Goal: Contribute content

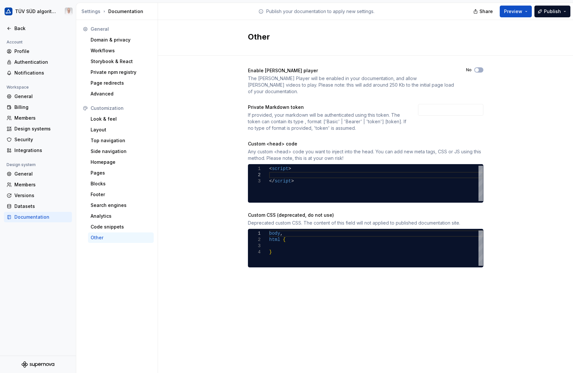
scroll to position [0, 22]
drag, startPoint x: 14, startPoint y: 30, endPoint x: 22, endPoint y: 29, distance: 8.3
click at [14, 30] on div "Back" at bounding box center [38, 28] width 63 height 7
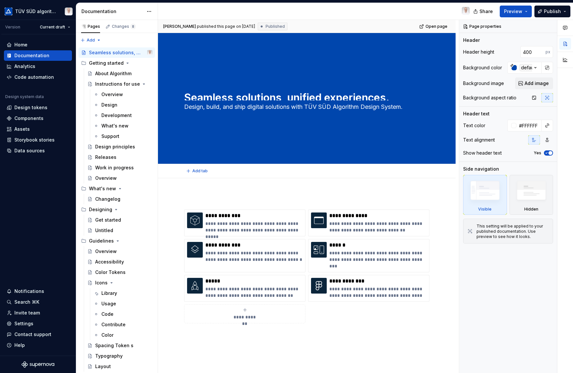
click at [184, 95] on textarea "Seamless solutions, unified experiences." at bounding box center [305, 95] width 245 height 10
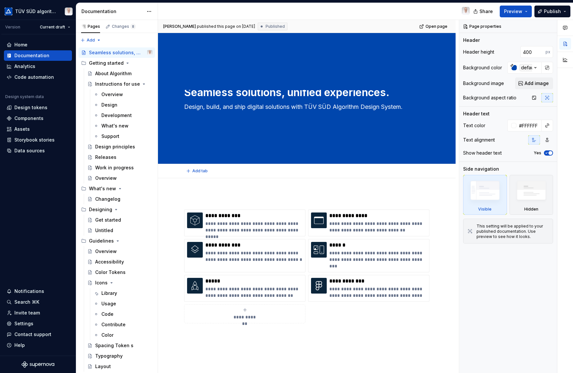
type textarea "*"
click at [185, 92] on textarea "Seamless solutions, unified experiences." at bounding box center [305, 95] width 245 height 10
type textarea "AlgoSeamless solutions, unified experiences."
type textarea "*"
type textarea "AlgorSeamless solutions, unified experiences."
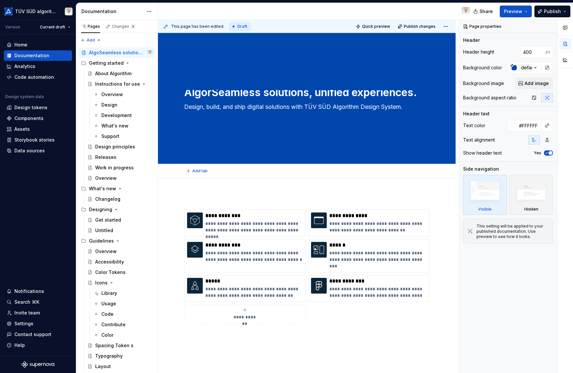
type textarea "*"
type textarea "AlgorithmSeamless solutions, unified experiences."
type textarea "*"
type textarea "Algorithm Seamless solutions, unified experiences."
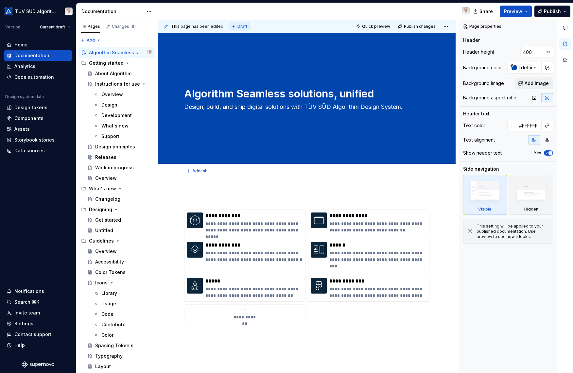
type textarea "*"
type textarea "Algorithm DSeamless solutions, unified experiences."
type textarea "*"
type textarea "Algorithm DeSeamless solutions, unified experiences."
type textarea "*"
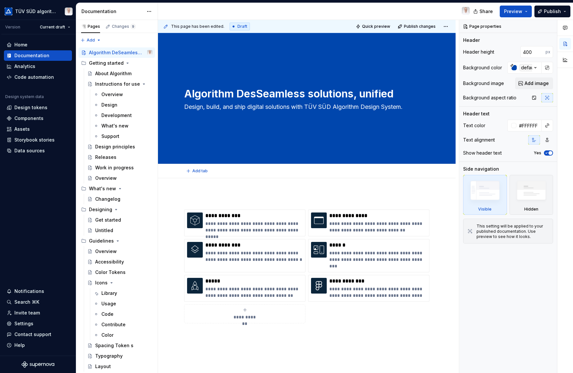
type textarea "Algorithm DesiSeamless solutions, unified experiences."
type textarea "*"
type textarea "Algorithm DesigSeamless solutions, unified experiences."
type textarea "*"
type textarea "Algorithm DesignSeamless solutions, unified experiences."
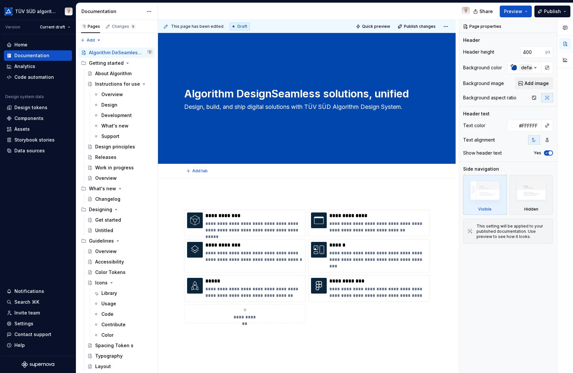
type textarea "*"
type textarea "Algorithm Design Seamless solutions, unified experiences."
type textarea "*"
type textarea "Algorithm Design SySeamless solutions, unified experiences."
type textarea "*"
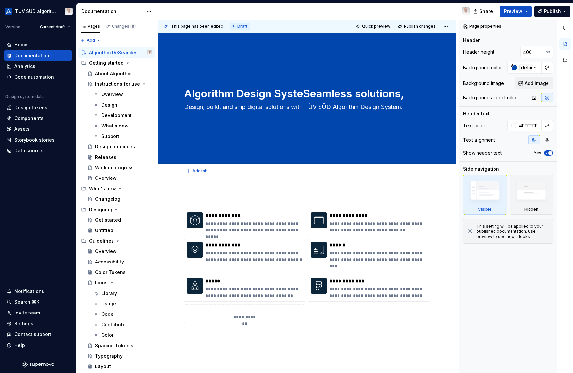
type textarea "Algorithm Design SystemSeamless solutions, unified experiences."
type textarea "*"
type textarea "Algorithm Design System Seamless solutions, unified experiences."
type textarea "*"
type textarea "Algorithm Design System -Seamless solutions, unified experiences."
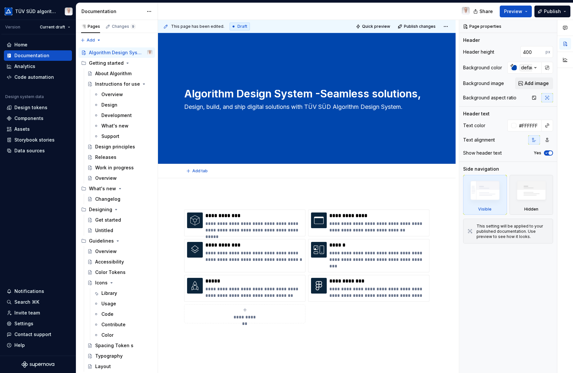
type textarea "*"
type textarea "Algorithm Design System - Seamless solutions, unified experiences."
type textarea "*"
type textarea "Algorithm Design System -Seamless solutions, unified experiences."
type textarea "*"
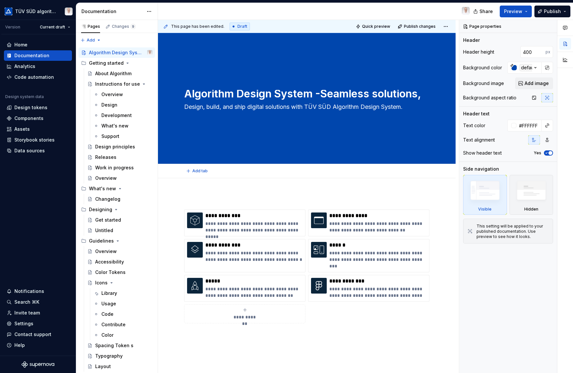
type textarea "Algorithm Design System Seamless solutions, unified experiences."
type textarea "*"
type textarea "Algorithm Design SystemSeamless solutions, unified experiences."
type textarea "*"
type textarea "TAlgorithm Design SystemSeamless solutions, unified experiences."
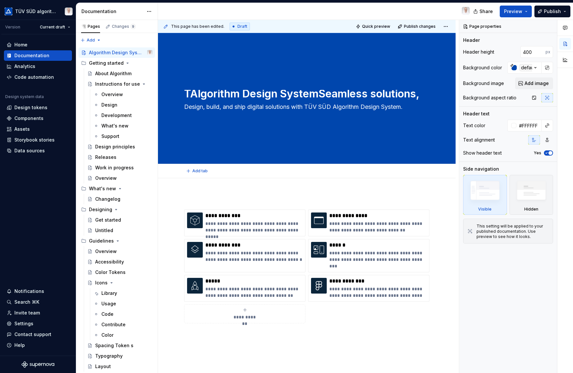
type textarea "*"
type textarea "TÜVAlgorithm Design SystemSeamless solutions, unified experiences."
type textarea "*"
type textarea "TÜV Algorithm Design SystemSeamless solutions, unified experiences."
type textarea "*"
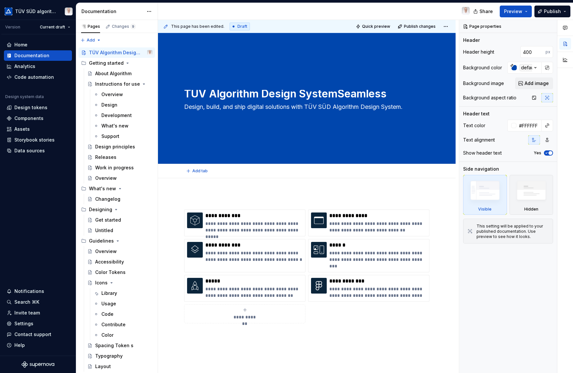
type textarea "TÜVAlgorithm Design SystemSeamless solutions, unified experiences."
type textarea "*"
type textarea "TÜAlgorithm Design SystemSeamless solutions, unified experiences."
type textarea "*"
type textarea "TAlgorithm Design SystemSeamless solutions, unified experiences."
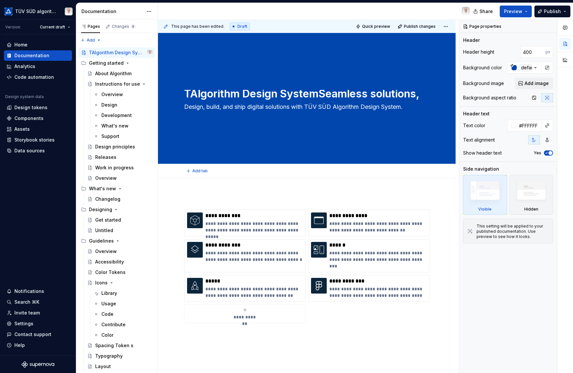
type textarea "*"
type textarea "TÜAlgorithm Design SystemSeamless solutions, unified experiences."
type textarea "*"
type textarea "TÜV Algorithm Design SystemSeamless solutions, unified experiences."
type textarea "*"
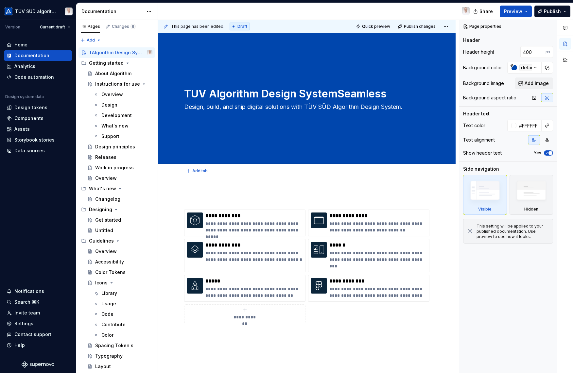
type textarea "TÜV SAlgorithm Design SystemSeamless solutions, unified experiences."
type textarea "*"
type textarea "TÜVAlgorithm Design SystemSeamless solutions, unified experiences."
type textarea "*"
type textarea "TÜAlgorithm Design SystemSeamless solutions, unified experiences."
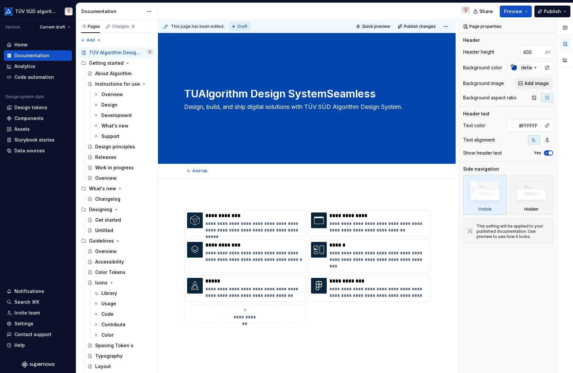
type textarea "*"
type textarea "TAlgorithm Design SystemSeamless solutions, unified experiences."
type textarea "*"
type textarea "TüAlgorithm Design SystemSeamless solutions, unified experiences."
type textarea "*"
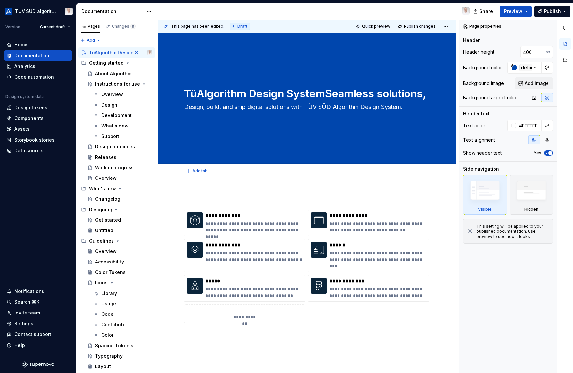
type textarea "TAlgorithm Design SystemSeamless solutions, unified experiences."
type textarea "*"
type textarea "TÜAlgorithm Design SystemSeamless solutions, unified experiences."
type textarea "*"
type textarea "TÜVAlgorithm Design SystemSeamless solutions, unified experiences."
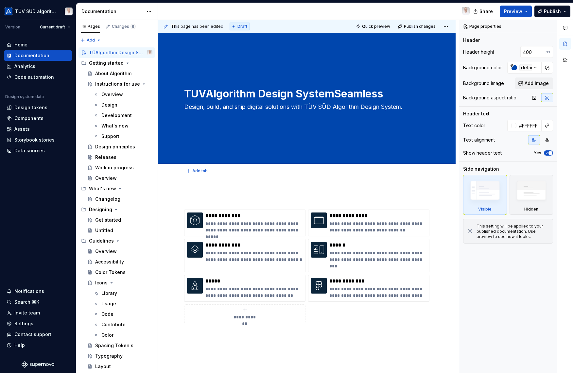
type textarea "*"
type textarea "TÜV Algorithm Design SystemSeamless solutions, unified experiences."
type textarea "*"
type textarea "TÜV SAlgorithm Design SystemSeamless solutions, unified experiences."
type textarea "*"
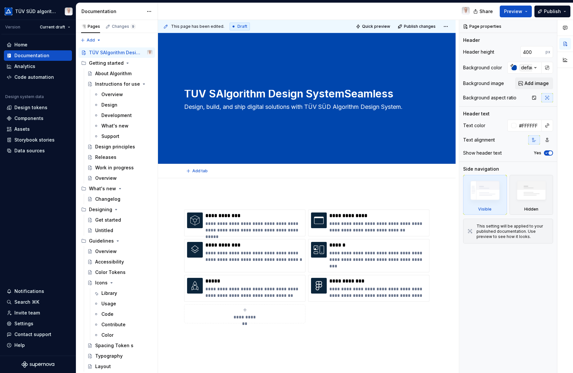
type textarea "TÜV SÜAlgorithm Design SystemSeamless solutions, unified experiences."
type textarea "*"
type textarea "TÜV SÜDAlgorithm Design SystemSeamless solutions, unified experiences."
type textarea "*"
type textarea "TÜV SÜD Algorithm Design SystemSeamless solutions, unified experiences."
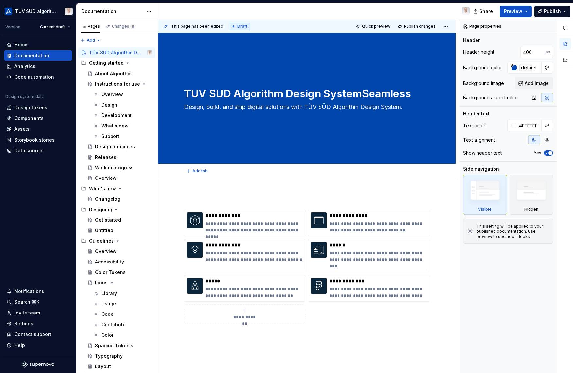
type textarea "*"
drag, startPoint x: 362, startPoint y: 93, endPoint x: 405, endPoint y: 97, distance: 43.0
click at [405, 97] on textarea "TÜV SÜD Algorithm Design SystemSeamless solutions, unified experiences." at bounding box center [305, 95] width 245 height 10
click at [310, 94] on textarea "TÜV SÜD Algorithm Design SystemSeamless solutions, unified experiences." at bounding box center [305, 95] width 245 height 10
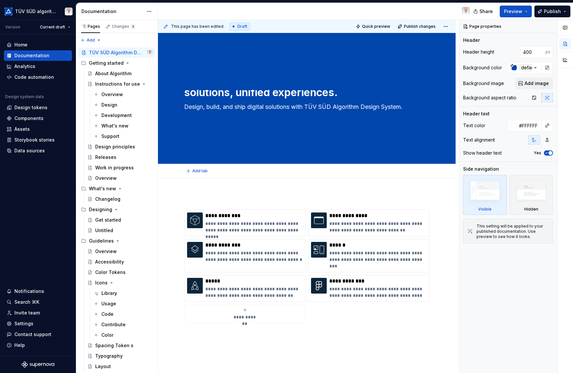
scroll to position [0, 0]
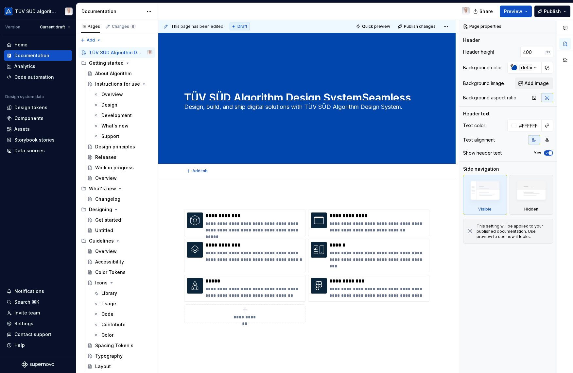
click at [361, 96] on textarea "TÜV SÜD Algorithm Design SystemSeamless solutions, unified experiences." at bounding box center [305, 95] width 245 height 10
type textarea "TÜV SÜD Algorithm Design System Seamless solutions, unified experiences."
type textarea "*"
type textarea "TÜV SÜD Algorithm Design System -Seamless solutions, unified experiences."
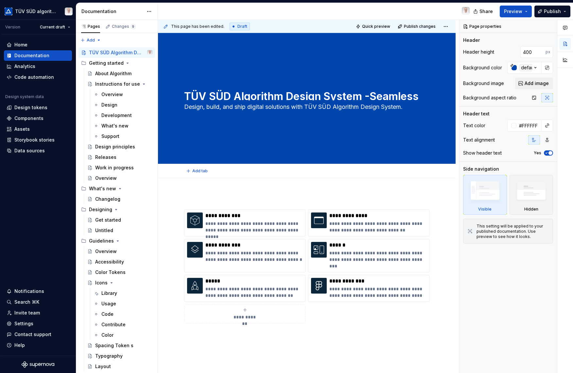
type textarea "*"
type textarea "TÜV SÜD Algorithm Design System - Seamless solutions, unified experiences."
type textarea "*"
type textarea "TÜV SÜD Algorithm Design System - Seamless solutions, unified experiences."
click at [523, 11] on span "Preview" at bounding box center [513, 11] width 18 height 7
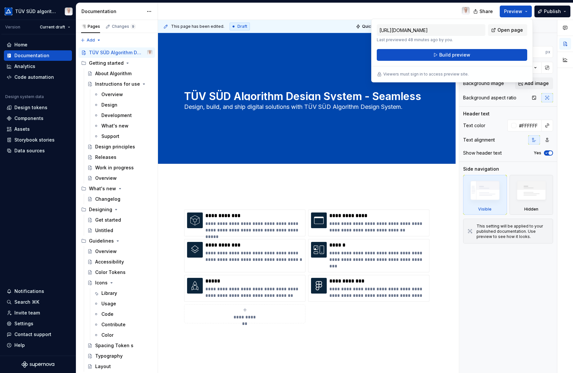
drag, startPoint x: 523, startPoint y: 13, endPoint x: 507, endPoint y: 30, distance: 23.4
click at [507, 30] on span "Open page" at bounding box center [511, 30] width 26 height 7
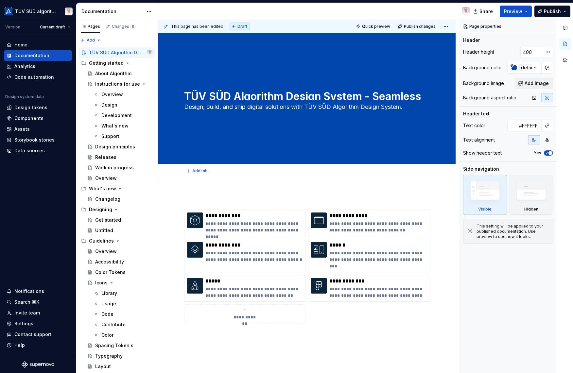
click at [439, 45] on span "Edit header" at bounding box center [433, 44] width 26 height 7
type textarea "*"
click at [375, 96] on textarea "TÜV SÜD Algorithm Design System - Seamless solutions, unified experiences." at bounding box center [305, 95] width 245 height 10
type textarea "TÜV SÜD Algorithm Design System - seamless solutions, unified experiences."
type textarea "*"
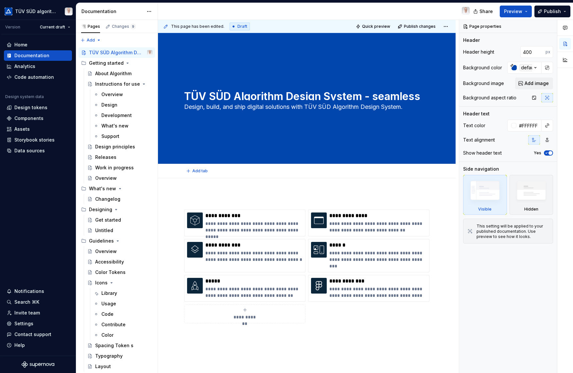
type textarea "TÜV SÜD Algorithm Design System - seamless solutions, unified experiences."
click at [516, 12] on span "Preview" at bounding box center [513, 11] width 18 height 7
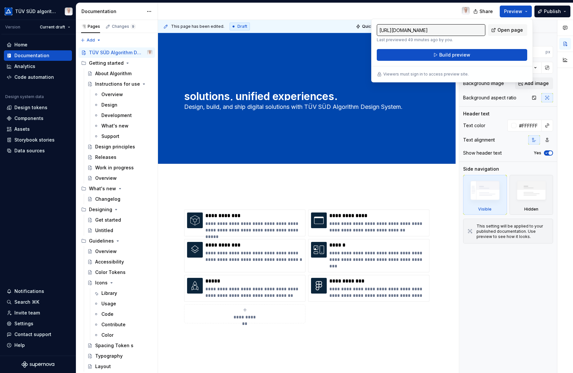
click at [433, 56] on button "Build preview" at bounding box center [452, 55] width 151 height 12
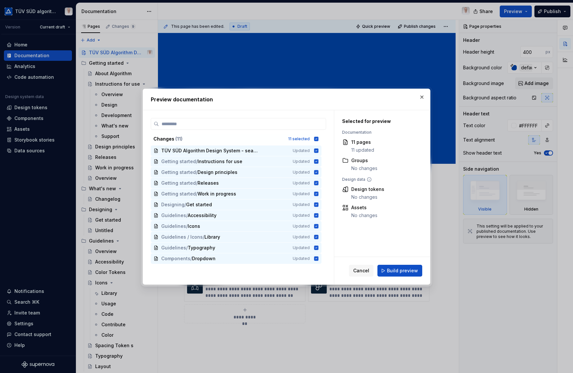
click at [315, 138] on icon at bounding box center [316, 139] width 4 height 4
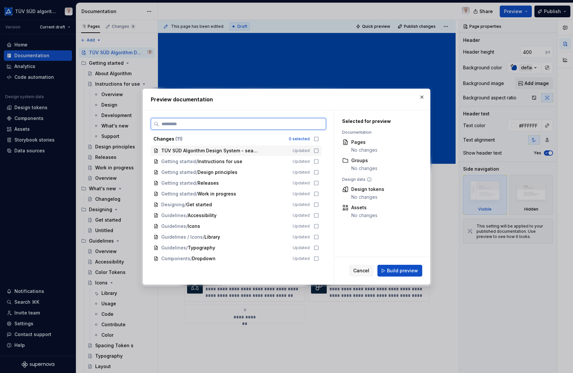
click at [316, 151] on icon at bounding box center [316, 150] width 5 height 5
click at [397, 269] on span "Build preview" at bounding box center [402, 271] width 31 height 7
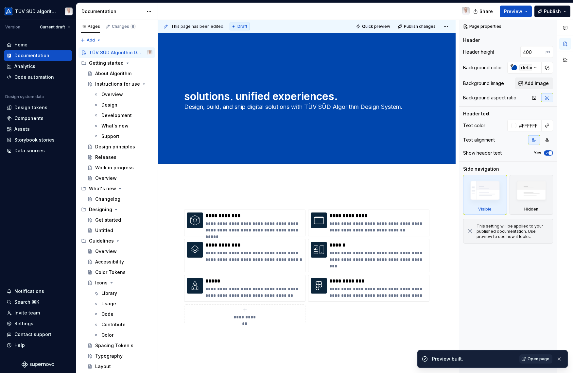
drag, startPoint x: 548, startPoint y: 360, endPoint x: 244, endPoint y: 0, distance: 471.0
click at [548, 360] on span "Open page" at bounding box center [539, 359] width 22 height 5
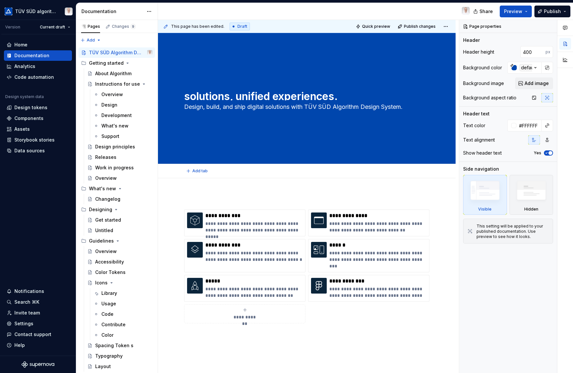
click at [292, 108] on textarea "Design, build, and ship digital solutions with TÜV SÜD Algorithm Design System." at bounding box center [305, 107] width 245 height 10
click at [405, 107] on textarea "Design, build, and ship digital solutions with TÜV SÜD Algorithm Design System." at bounding box center [305, 107] width 245 height 10
type textarea "*"
type textarea "."
type textarea "*"
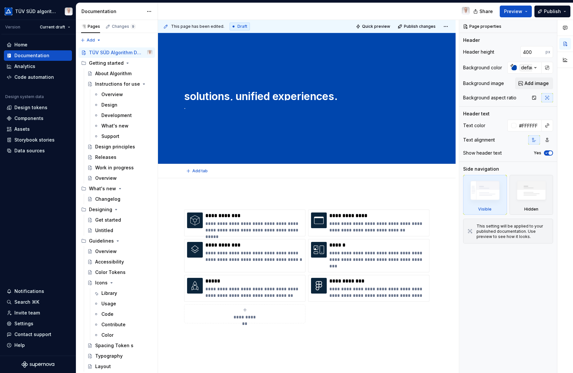
type textarea "Design, build, and ship digital solutions with TÜV SÜD Algorithm Design System."
click at [307, 105] on textarea "Design, build, and ship digital solutions with TÜV SÜD Algorithm Design System." at bounding box center [305, 107] width 245 height 10
click at [295, 107] on textarea "Design, build, and ship digital solutions with TÜV SÜD Algorithm Design System." at bounding box center [305, 107] width 245 height 10
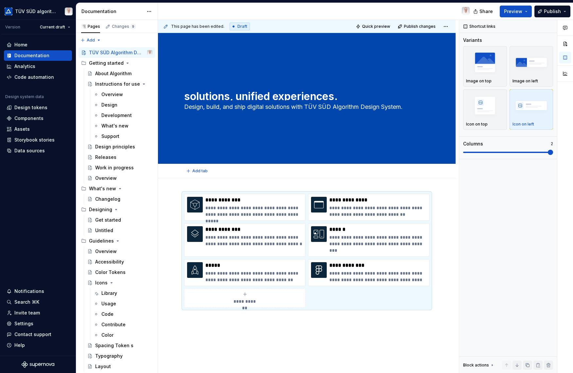
click at [273, 107] on textarea "Design, build, and ship digital solutions with TÜV SÜD Algorithm Design System." at bounding box center [305, 107] width 245 height 10
click at [273, 107] on div at bounding box center [273, 107] width 0 height 0
type textarea "*"
click at [313, 107] on textarea "Design, build, and ship digital solutions with TÜV SÜD Algorithm Design System." at bounding box center [305, 107] width 245 height 10
drag, startPoint x: 293, startPoint y: 106, endPoint x: 409, endPoint y: 105, distance: 116.2
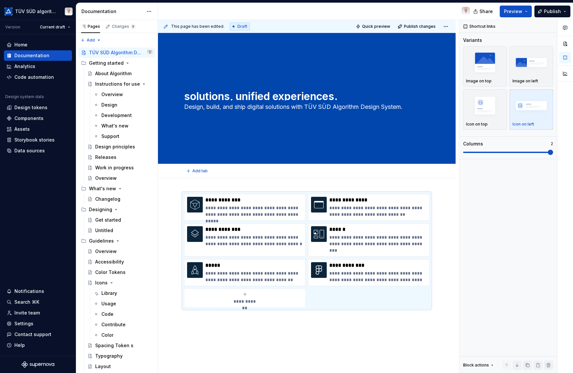
click at [409, 105] on textarea "Design, build, and ship digital solutions with TÜV SÜD Algorithm Design System." at bounding box center [305, 107] width 245 height 10
type textarea "Design, build, and ship digital solutions"
type textarea "*"
type textarea "Design, build, and ship digital solutions."
type textarea "*"
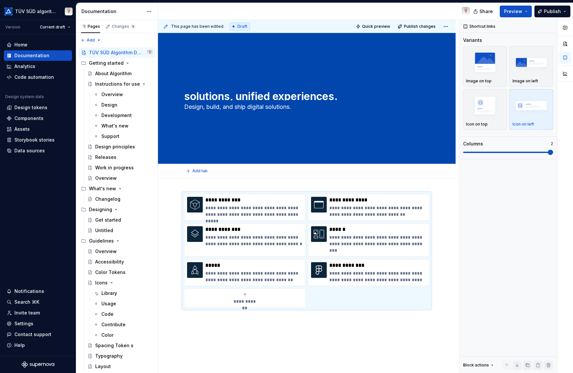
type textarea "Design, build, and ship digital solutions."
type textarea "*"
type textarea "Design, build, and ship digital solutions. M"
type textarea "*"
type textarea "Design, build, and ship digital solutions. Ma"
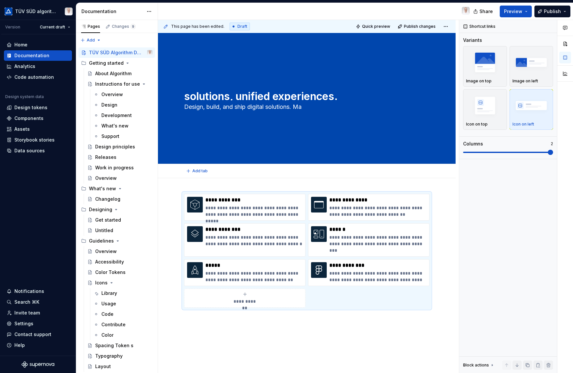
type textarea "*"
type textarea "Design, build, and ship digital solutions. Mad"
type textarea "*"
type textarea "Design, build, and ship digital solutions. [GEOGRAPHIC_DATA]"
type textarea "*"
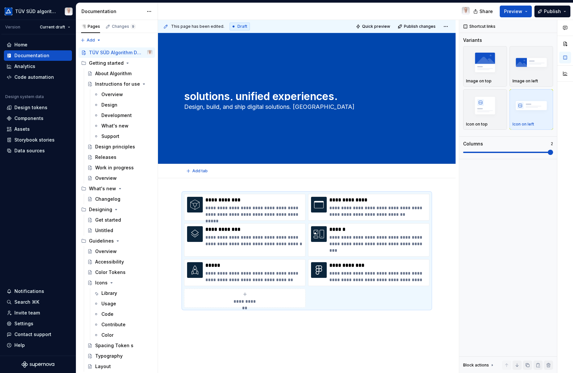
type textarea "Design, build, and ship digital solutions. Mad"
type textarea "*"
type textarea "Design, build, and ship digital solutions. Made"
type textarea "*"
type textarea "Design, build, and ship digital solutions. Made"
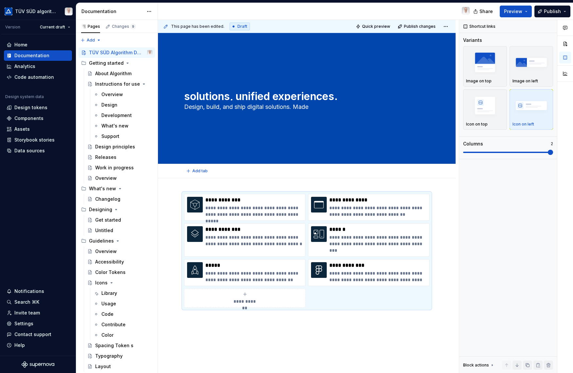
type textarea "*"
type textarea "Design, build, and ship digital solutions. Made b"
type textarea "*"
type textarea "Design, build, and ship digital solutions. Made by"
type textarea "*"
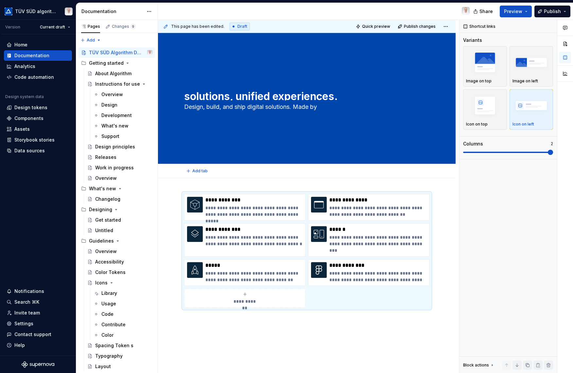
type textarea "Design, build, and ship digital solutions. Made by"
type textarea "*"
type textarea "Design, build, and ship digital solutions. Made by h"
type textarea "*"
type textarea "Design, build, and ship digital solutions. Made by hu"
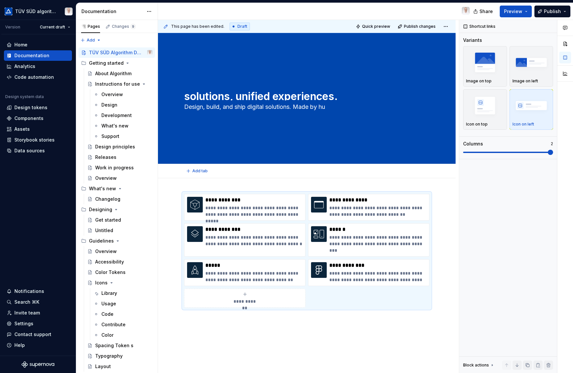
type textarea "*"
type textarea "Design, build, and ship digital solutions. Made by huma"
type textarea "*"
type textarea "Design, build, and ship digital solutions. Made by human"
type textarea "*"
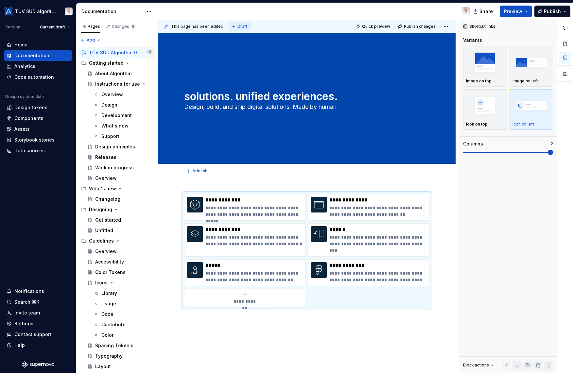
type textarea "Design, build, and ship digital solutions. Made by humans"
type textarea "*"
type textarea "Design, build, and ship digital solutions. Made by humanss"
type textarea "*"
type textarea "Design, build, and ship digital solutions. Made by humans"
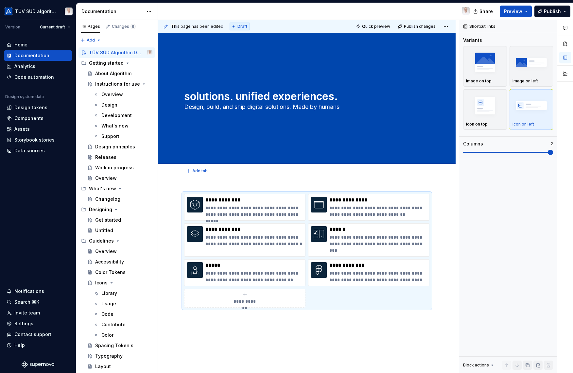
type textarea "*"
type textarea "Design, build, and ship digital solutions. Made by humans."
type textarea "*"
type textarea "Design, build, and ship digital solutions. Made by humans."
click at [189, 95] on textarea "TÜV SÜD Algorithm Design System - seamless solutions, unified experiences." at bounding box center [305, 95] width 245 height 10
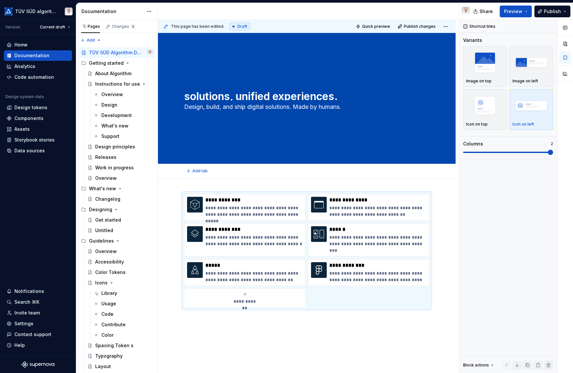
scroll to position [18, 0]
drag, startPoint x: 191, startPoint y: 97, endPoint x: 165, endPoint y: 100, distance: 26.0
click at [165, 100] on div "TÜV SÜD Algorithm Design System - seamless solutions, unified experiences. Desi…" at bounding box center [307, 98] width 298 height 131
drag, startPoint x: 202, startPoint y: 92, endPoint x: 165, endPoint y: 92, distance: 37.0
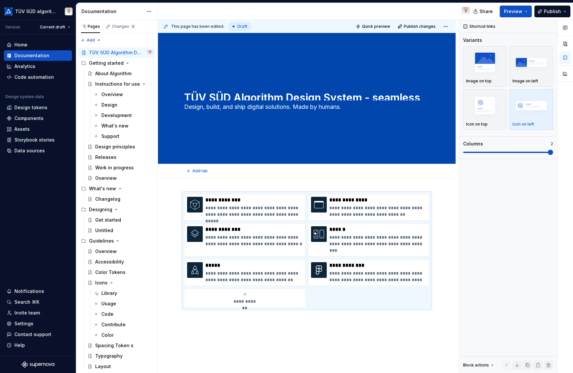
click at [165, 92] on div "TÜV SÜD Algorithm Design System - seamless solutions, unified experiences. Desi…" at bounding box center [307, 98] width 298 height 131
click at [483, 187] on div "Shortcut links Variants Image on top Image on left Icon on top Icon on left Col…" at bounding box center [508, 197] width 98 height 354
click at [95, 65] on div "Getting started" at bounding box center [106, 63] width 35 height 7
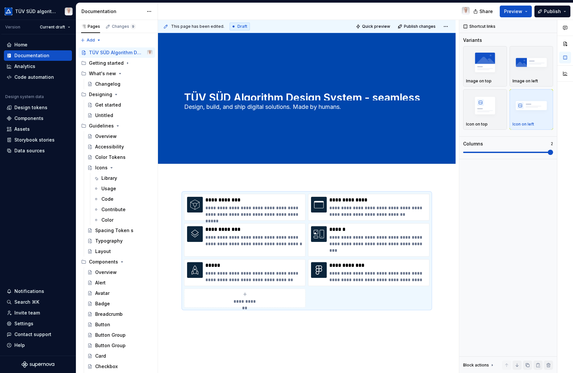
click at [95, 65] on div "Getting started" at bounding box center [106, 63] width 35 height 7
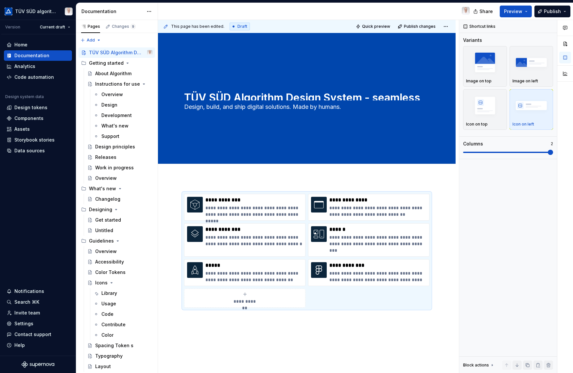
click at [115, 77] on div "About Algorithm" at bounding box center [113, 73] width 36 height 7
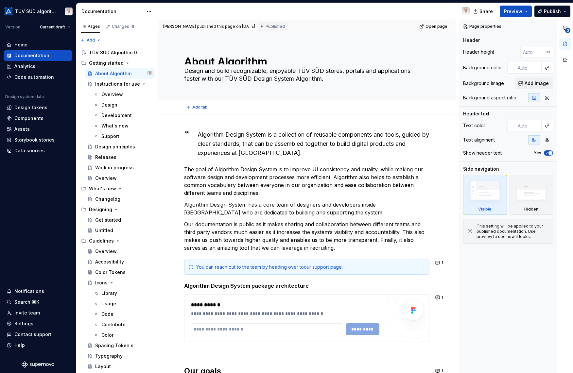
click at [211, 78] on textarea "Design and build recognizable, enjoyable TÜV SÜD stores, portals and applicatio…" at bounding box center [305, 75] width 245 height 18
paste textarea "Welcome to Algorithm, the design system powering TÜV SÜD's digital products. Th…"
type textarea "*"
type textarea "Welcome to Algorithm, the design system powering TÜV SÜD's digital products. Th…"
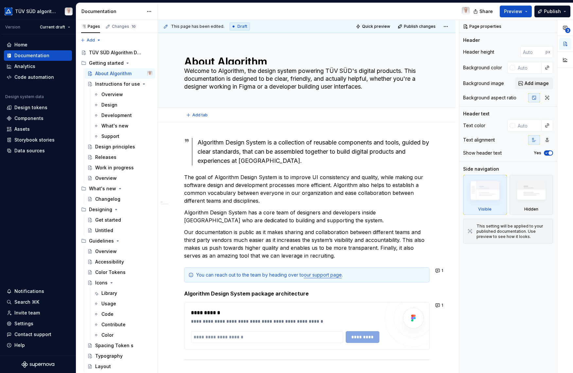
type textarea "*"
type textarea "Welcome to Algorithm, the design system powering TÜV SÜD's digital products. Th…"
click at [523, 67] on input "text" at bounding box center [528, 68] width 27 height 12
click at [346, 77] on textarea "Welcome to Algorithm, the design system powering TÜV SÜD's digital products. Th…" at bounding box center [305, 79] width 245 height 26
click at [290, 85] on textarea "Welcome to Algorithm, the design system powering TÜV SÜD's digital products. Th…" at bounding box center [305, 79] width 245 height 26
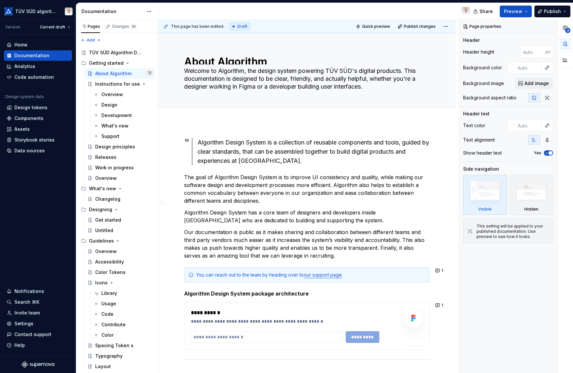
click at [122, 96] on div "Overview" at bounding box center [112, 94] width 22 height 7
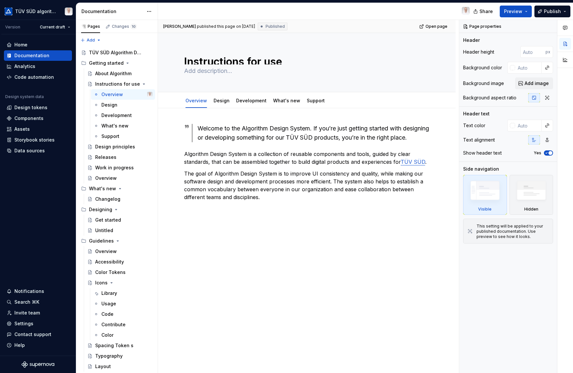
click at [0, 0] on button "Page tree" at bounding box center [0, 0] width 0 height 0
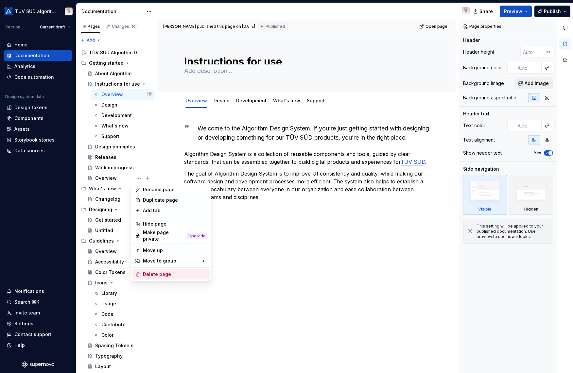
click at [166, 275] on div "Delete page" at bounding box center [171, 274] width 77 height 10
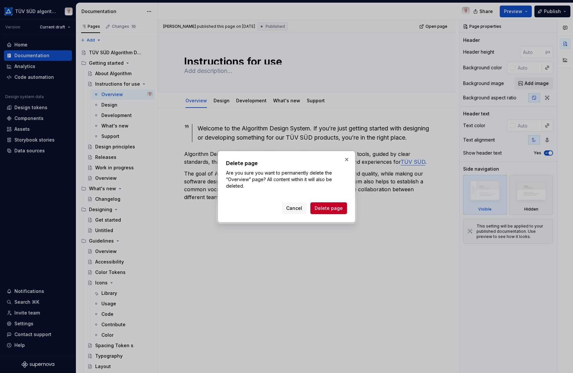
click at [323, 208] on span "Delete page" at bounding box center [329, 208] width 28 height 7
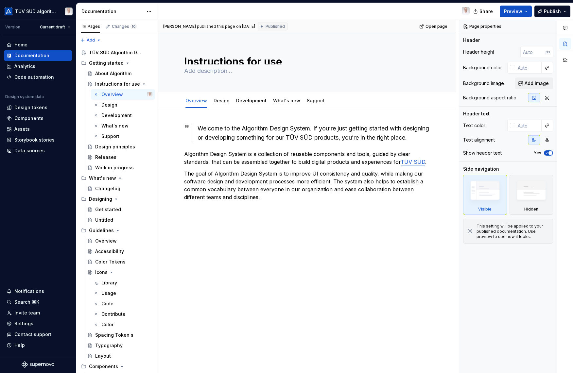
click at [105, 107] on div "Design" at bounding box center [109, 105] width 16 height 7
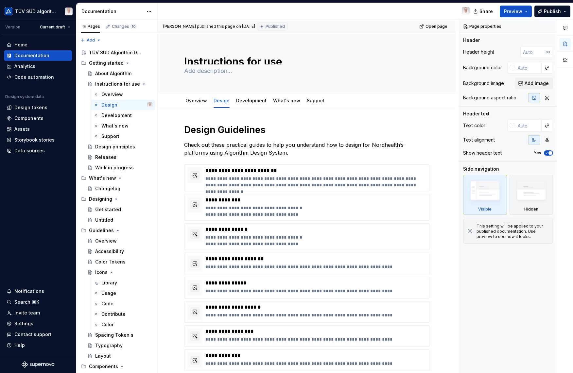
click at [118, 98] on div "Overview" at bounding box center [126, 94] width 51 height 7
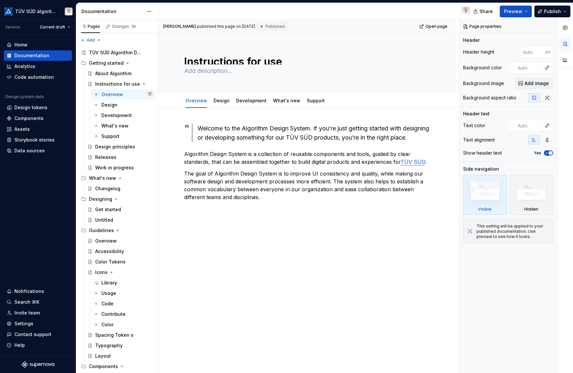
click at [106, 76] on div "About Algorithm" at bounding box center [113, 73] width 36 height 7
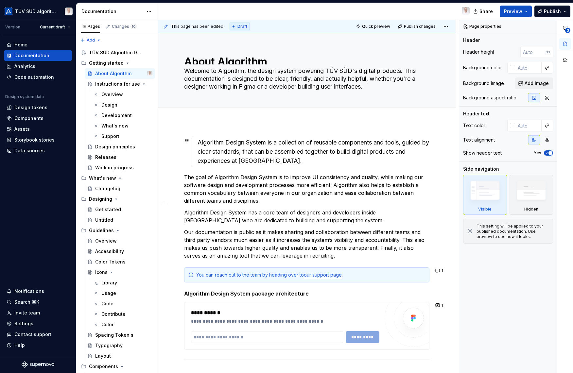
click at [102, 54] on div "TÜV SÜD Algorithm Design System - seamless solutions, unified experiences." at bounding box center [116, 52] width 54 height 7
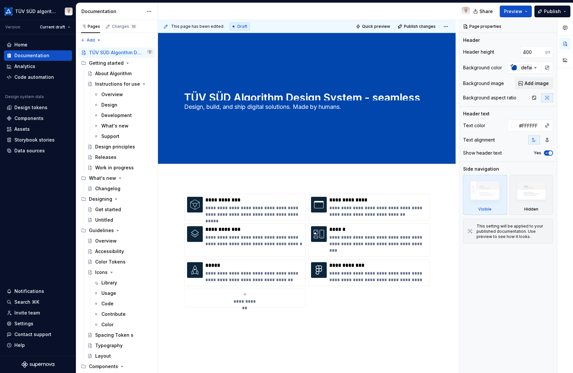
click at [197, 186] on div "**********" at bounding box center [307, 310] width 298 height 265
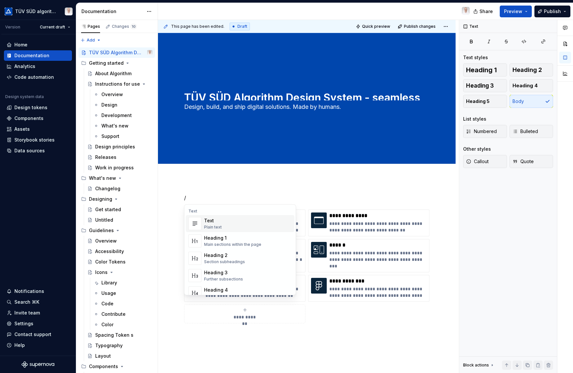
click at [228, 239] on div "Heading 1" at bounding box center [232, 238] width 57 height 7
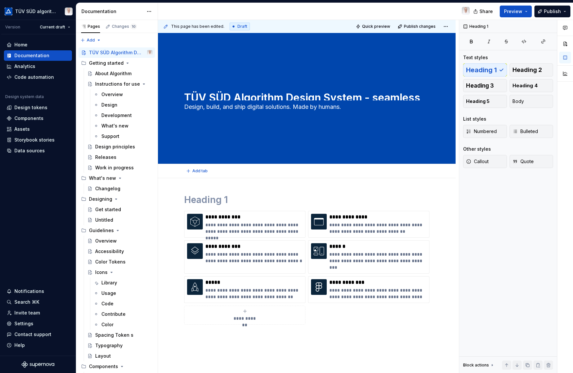
type textarea "*"
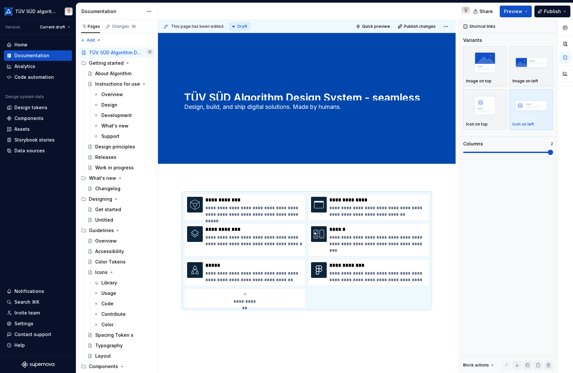
drag, startPoint x: 111, startPoint y: 74, endPoint x: 350, endPoint y: 238, distance: 290.5
click at [111, 74] on div "About Algorithm" at bounding box center [113, 73] width 36 height 7
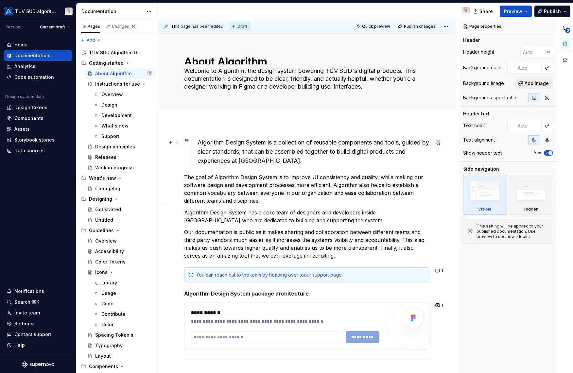
click at [212, 148] on div "Algorithm Design System is a collection of reusable components and tools, guide…" at bounding box center [314, 151] width 232 height 27
type textarea "*"
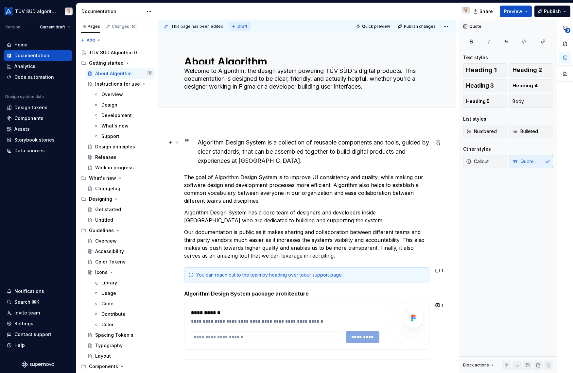
click at [178, 143] on span at bounding box center [177, 142] width 5 height 9
click at [198, 199] on div "Delete" at bounding box center [208, 200] width 43 height 7
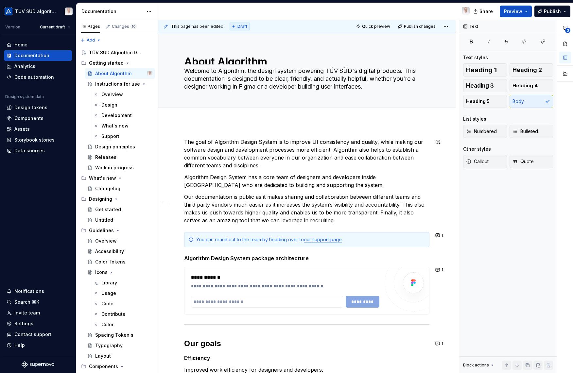
click at [189, 130] on div "**********" at bounding box center [307, 349] width 298 height 454
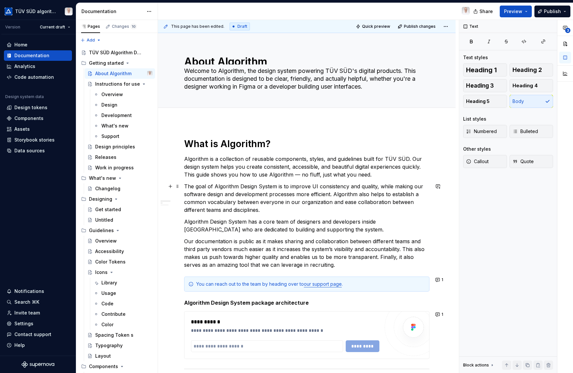
click at [310, 191] on p "The goal of Algorithm Design System is to improve UI consistency and quality, w…" at bounding box center [306, 198] width 245 height 31
drag, startPoint x: 191, startPoint y: 132, endPoint x: 412, endPoint y: 171, distance: 225.0
click at [186, 133] on div "This page has been edited. Draft Quick preview Publish changes About Algorithm …" at bounding box center [308, 197] width 301 height 354
click at [184, 141] on h1 "What is Algorithm?" at bounding box center [306, 144] width 245 height 12
click at [191, 130] on div "**********" at bounding box center [307, 371] width 298 height 498
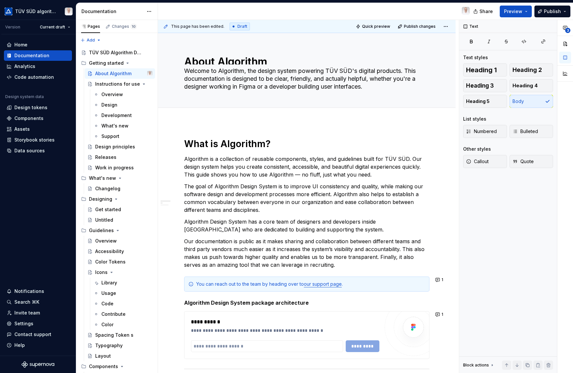
click at [206, 126] on div "**********" at bounding box center [307, 371] width 298 height 498
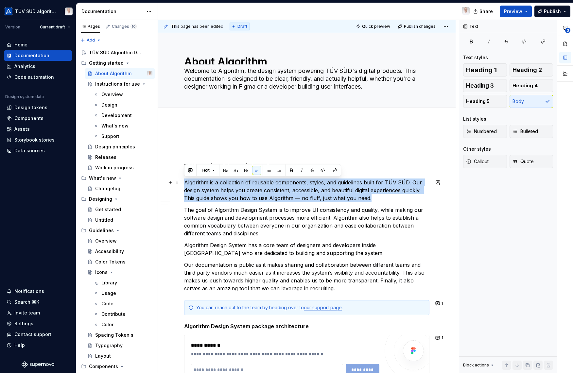
drag, startPoint x: 371, startPoint y: 199, endPoint x: 181, endPoint y: 184, distance: 190.7
click at [291, 171] on button "button" at bounding box center [291, 170] width 9 height 9
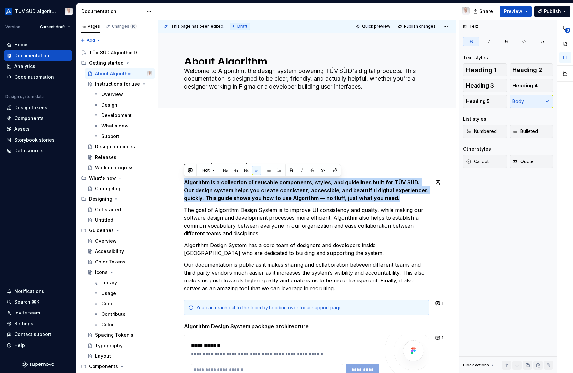
click at [391, 204] on div "**********" at bounding box center [306, 331] width 245 height 386
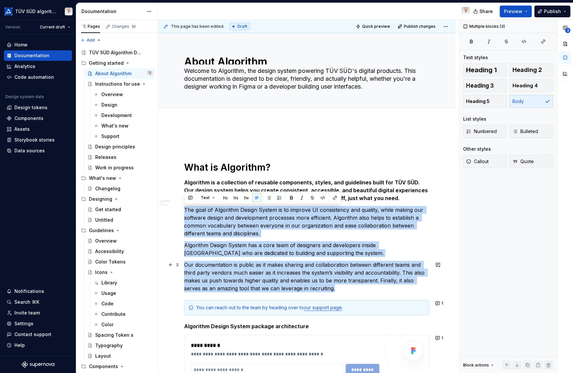
drag, startPoint x: 186, startPoint y: 206, endPoint x: 367, endPoint y: 289, distance: 199.4
click at [367, 289] on div "**********" at bounding box center [306, 331] width 245 height 386
copy div "The goal of Algorithm Design System is to improve UI consistency and quality, w…"
click at [240, 220] on p "The goal of Algorithm Design System is to improve UI consistency and quality, w…" at bounding box center [306, 221] width 245 height 31
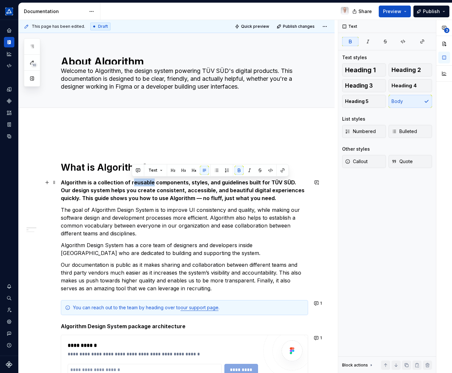
drag, startPoint x: 131, startPoint y: 182, endPoint x: 151, endPoint y: 182, distance: 19.3
click at [151, 182] on strong "Algorithm is a collection of reusable components, styles, and guidelines built …" at bounding box center [183, 190] width 245 height 22
click at [162, 172] on button "Text" at bounding box center [156, 170] width 20 height 9
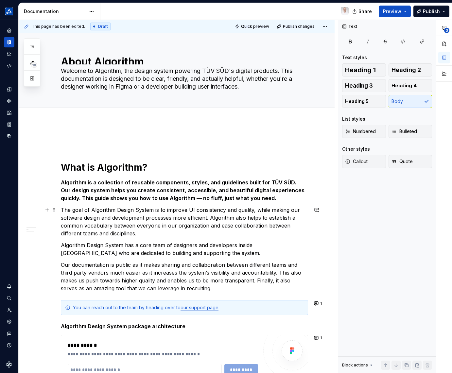
drag, startPoint x: 318, startPoint y: 207, endPoint x: 152, endPoint y: 146, distance: 176.8
click at [318, 207] on button "button" at bounding box center [316, 209] width 9 height 9
click at [121, 145] on p at bounding box center [184, 142] width 247 height 8
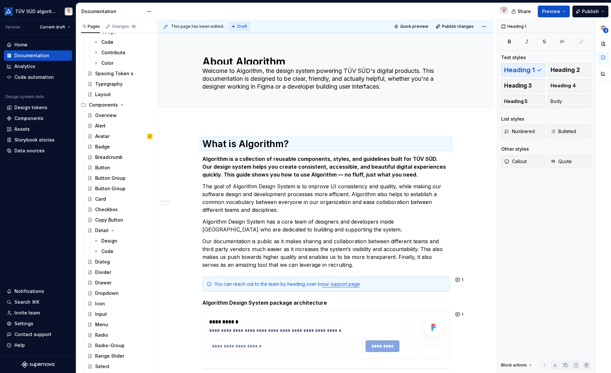
scroll to position [294, 0]
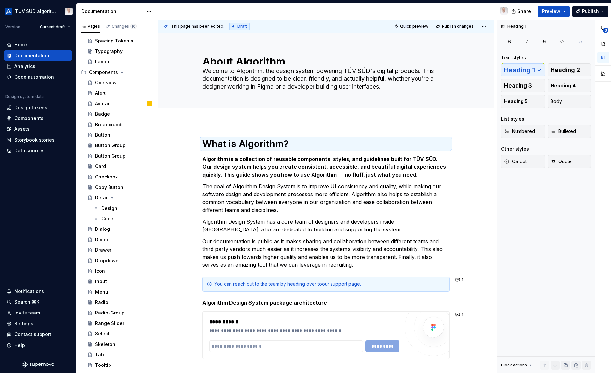
drag, startPoint x: 112, startPoint y: 196, endPoint x: 150, endPoint y: 147, distance: 62.5
click at [112, 196] on icon "Page tree" at bounding box center [112, 197] width 5 height 5
click at [110, 198] on icon "Page tree" at bounding box center [112, 197] width 5 height 5
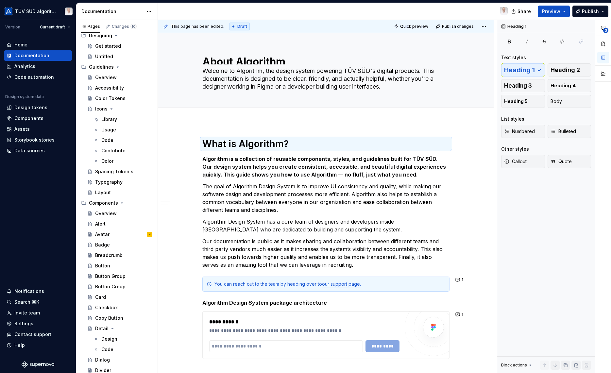
click at [104, 233] on div "Avatar" at bounding box center [102, 234] width 14 height 7
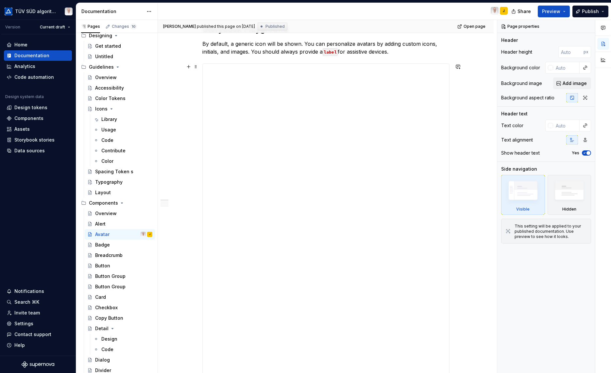
scroll to position [65, 0]
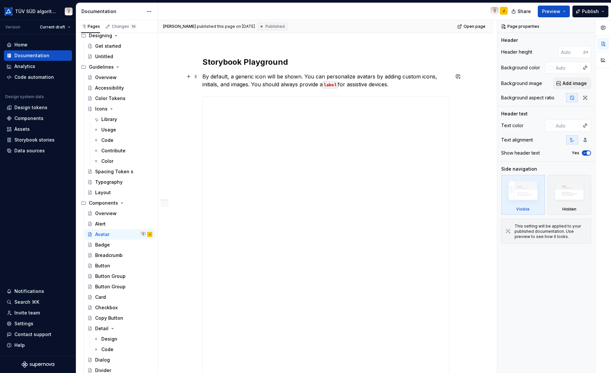
click at [399, 84] on p "By default, a generic icon will be shown. You can personalize avatars by adding…" at bounding box center [326, 81] width 247 height 16
click at [361, 78] on p "By default, a generic icon will be shown. You can personalize avatars by adding…" at bounding box center [326, 81] width 247 height 16
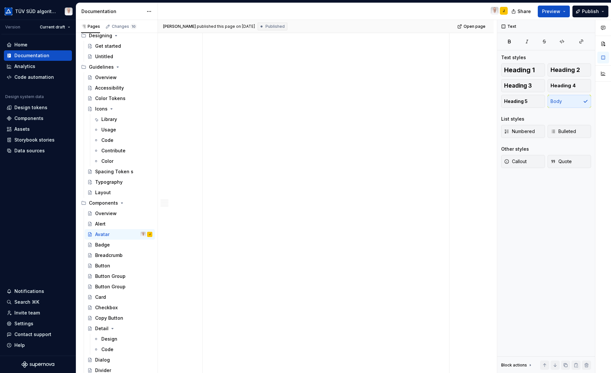
scroll to position [196, 0]
type textarea "*"
